Goal: Information Seeking & Learning: Find specific fact

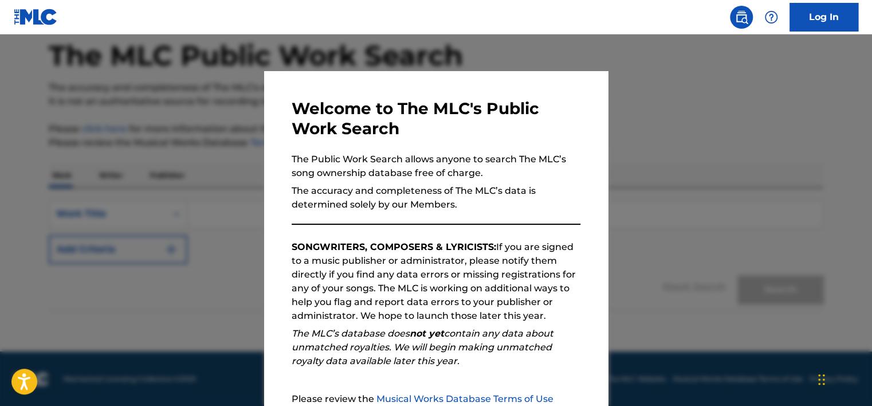
scroll to position [119, 0]
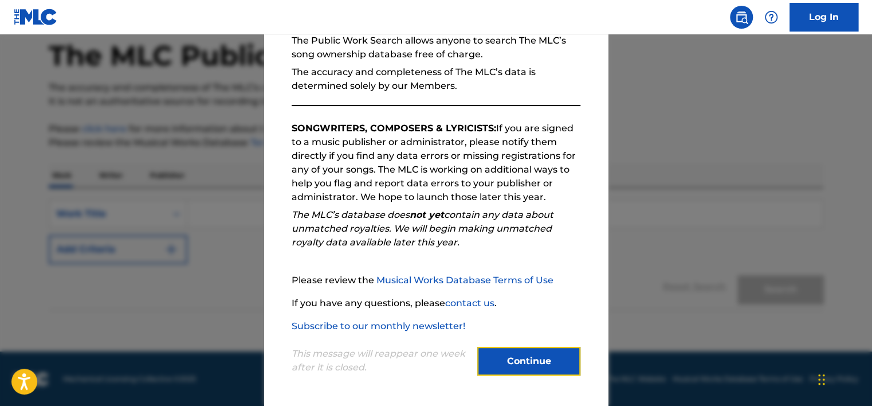
click at [533, 356] on button "Continue" at bounding box center [528, 361] width 103 height 29
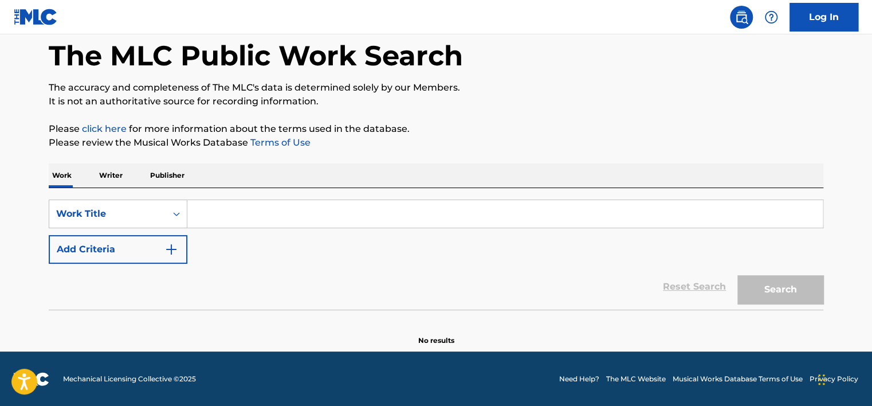
click at [106, 173] on p "Writer" at bounding box center [111, 175] width 30 height 24
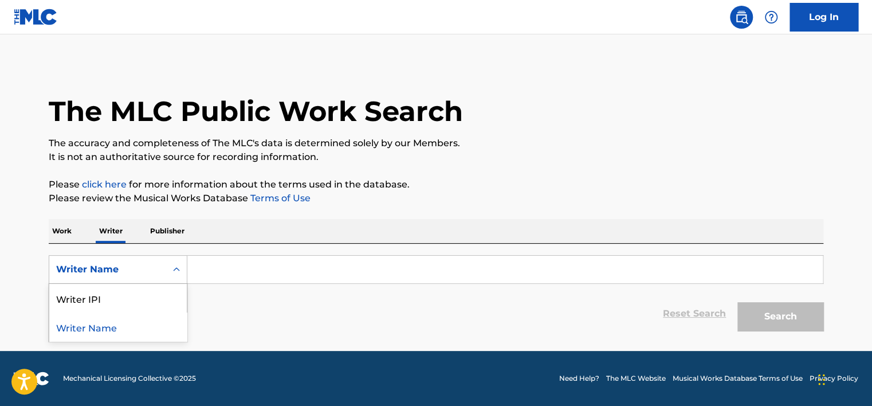
click at [109, 270] on div "Writer Name" at bounding box center [107, 269] width 103 height 14
click at [108, 296] on div "Writer IPI" at bounding box center [117, 298] width 137 height 29
click at [231, 266] on input "Search Form" at bounding box center [504, 268] width 635 height 27
type input "01149553539"
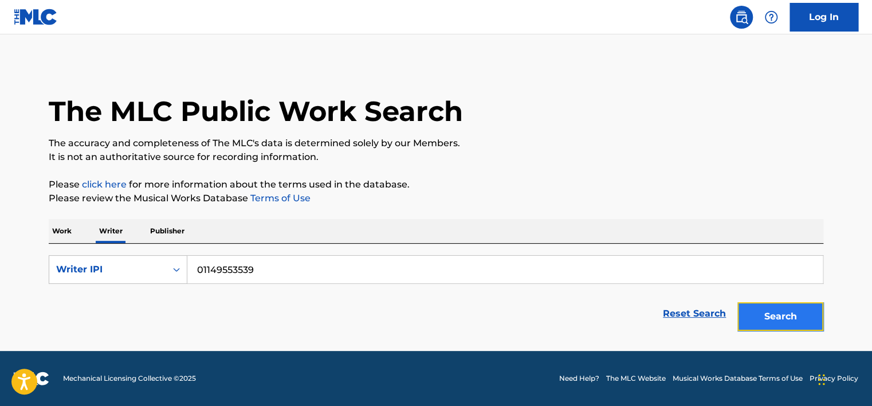
click at [765, 309] on button "Search" at bounding box center [780, 316] width 86 height 29
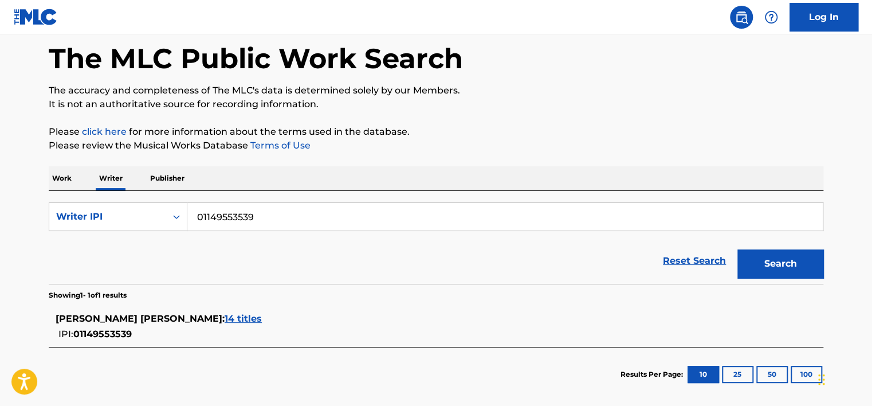
scroll to position [57, 0]
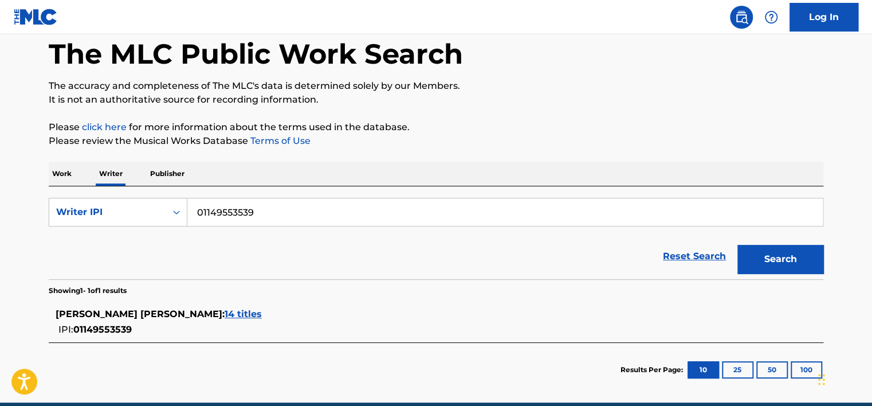
click at [256, 314] on span "14 titles" at bounding box center [243, 313] width 37 height 11
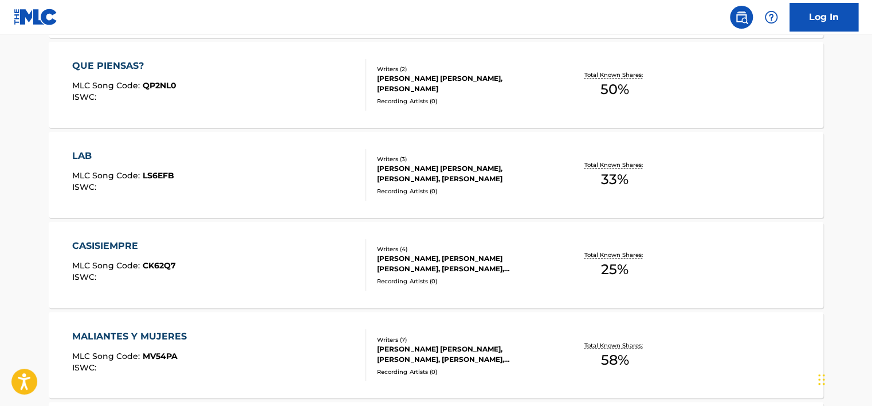
scroll to position [802, 0]
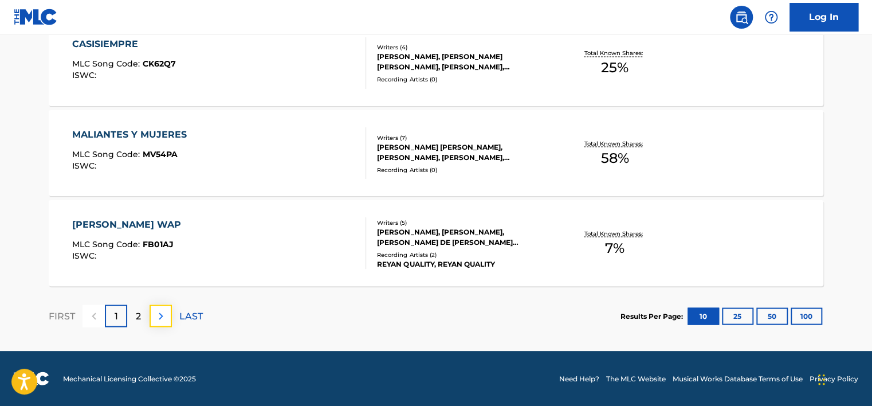
click at [149, 321] on button at bounding box center [160, 315] width 22 height 22
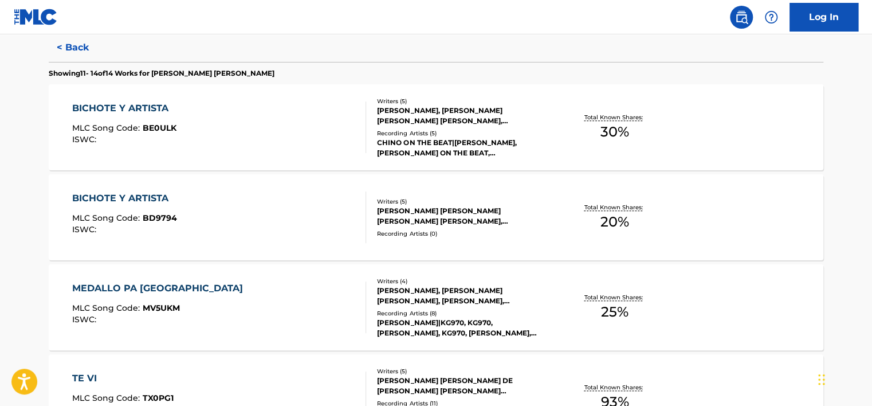
scroll to position [285, 0]
